Goal: Task Accomplishment & Management: Manage account settings

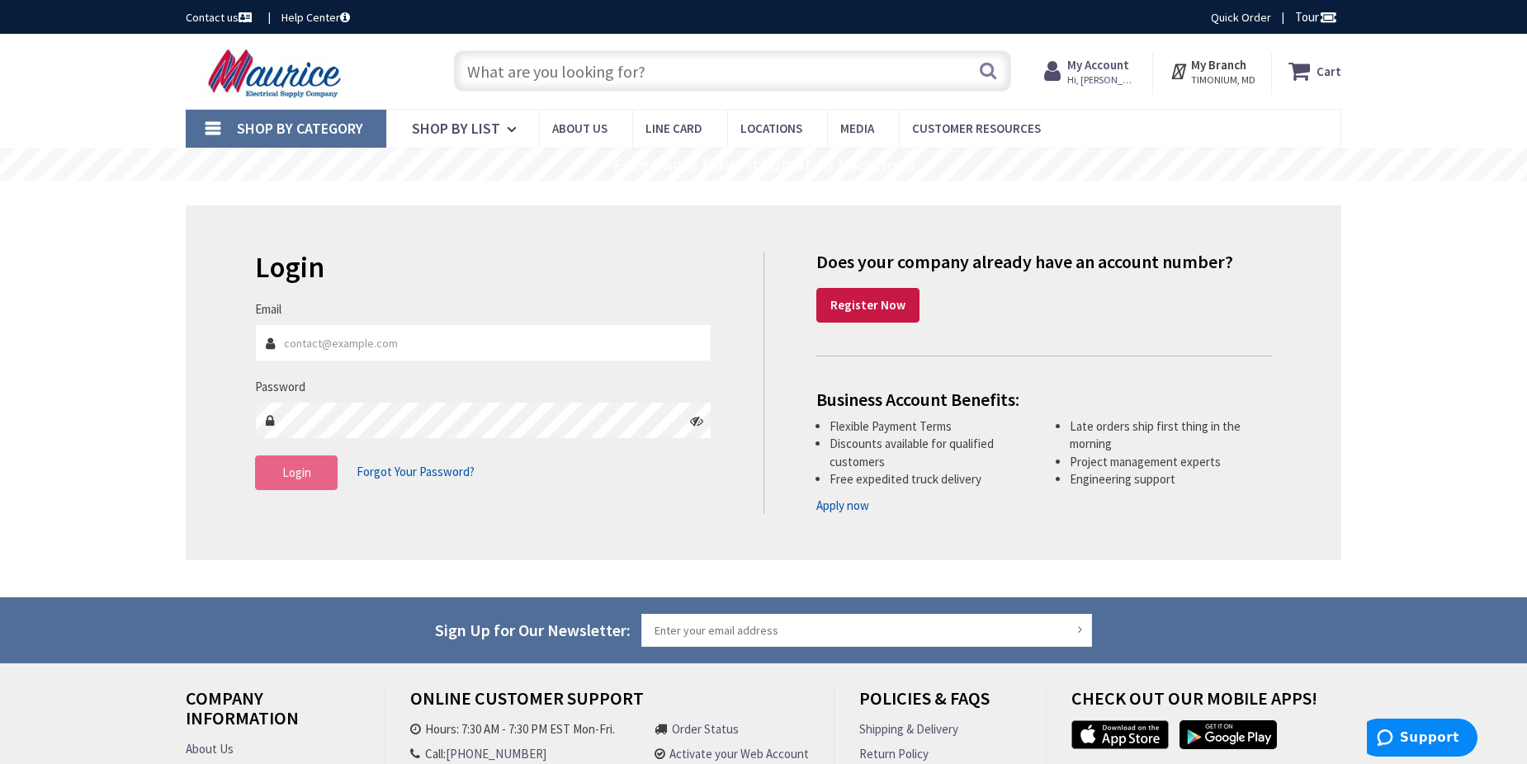
type input "larrym@snyderelectricinc.com"
click at [316, 479] on button "Login" at bounding box center [296, 473] width 83 height 35
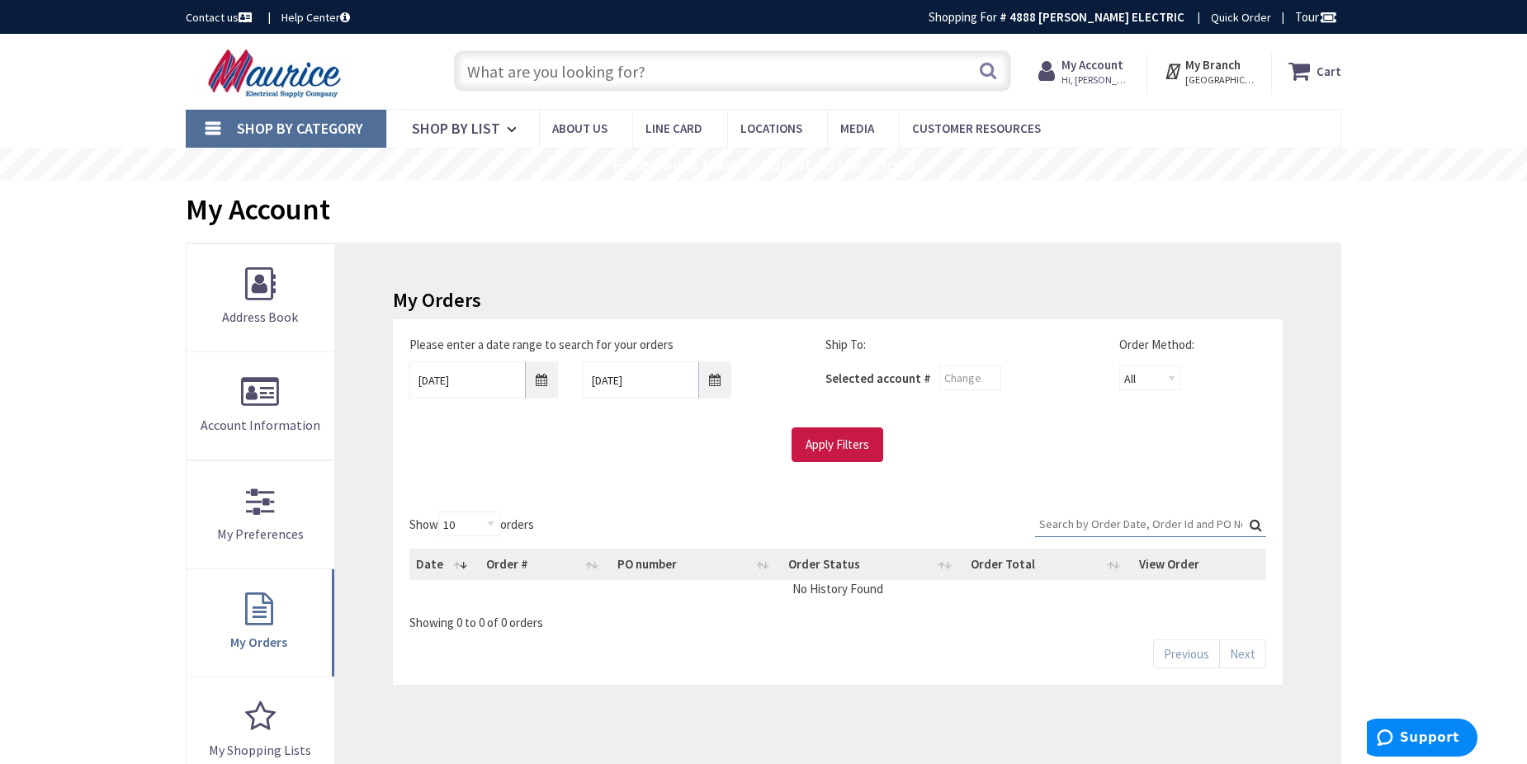
click at [487, 73] on input "text" at bounding box center [732, 70] width 557 height 41
type input "[GEOGRAPHIC_DATA], [GEOGRAPHIC_DATA], [GEOGRAPHIC_DATA]"
